Goal: Information Seeking & Learning: Learn about a topic

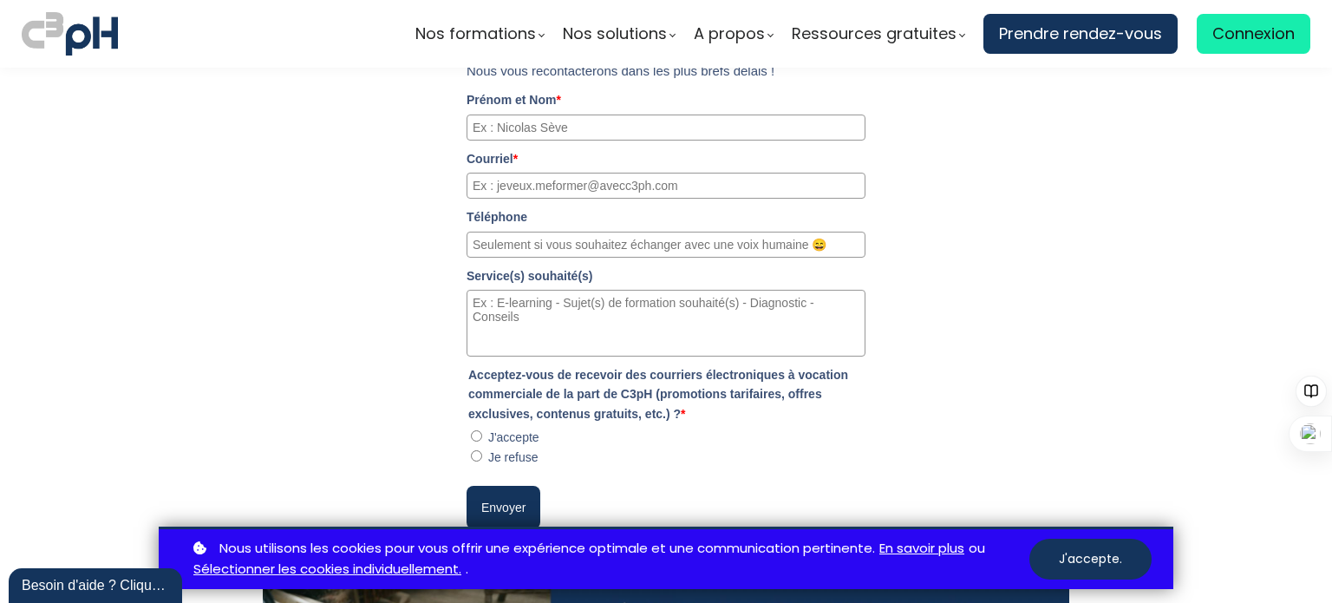
scroll to position [6090, 0]
